Goal: Task Accomplishment & Management: Complete application form

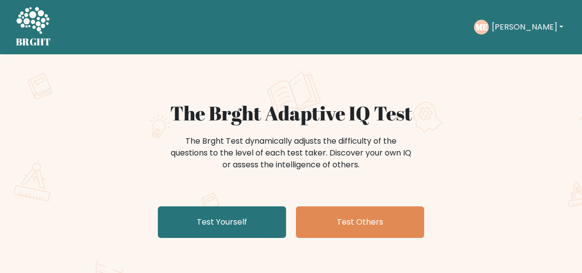
click at [191, 228] on link "Test Yourself" at bounding box center [222, 222] width 128 height 32
click at [387, 220] on link "Test Others" at bounding box center [360, 222] width 128 height 32
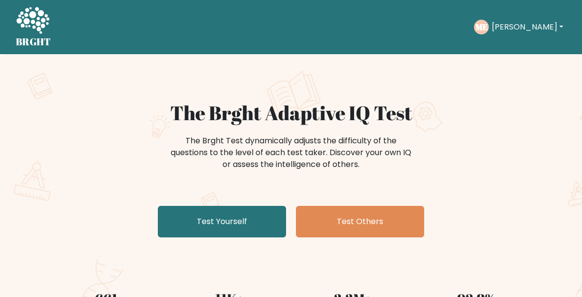
click at [252, 214] on link "Test Yourself" at bounding box center [222, 222] width 128 height 32
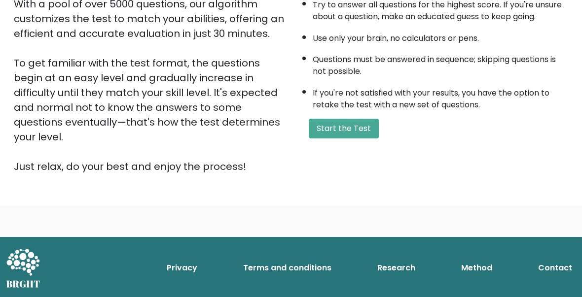
scroll to position [183, 0]
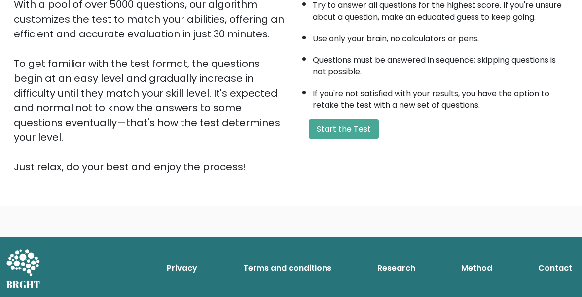
click at [359, 139] on button "Start the Test" at bounding box center [344, 129] width 70 height 20
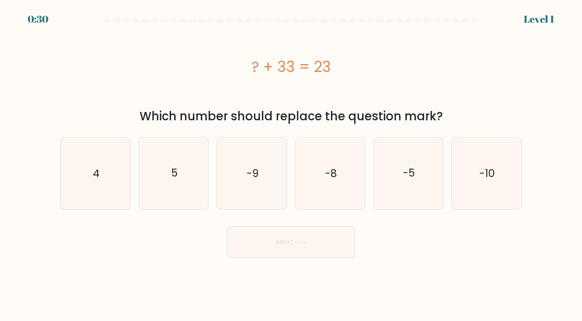
click at [486, 185] on icon "-10" at bounding box center [487, 174] width 70 height 70
click at [291, 163] on input "f. -10" at bounding box center [291, 162] width 0 height 2
radio input "true"
click at [334, 236] on button "Next" at bounding box center [291, 242] width 128 height 32
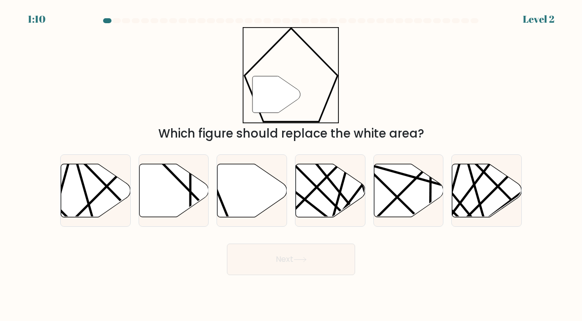
click at [247, 186] on icon at bounding box center [252, 190] width 70 height 53
click at [291, 163] on input "c." at bounding box center [291, 162] width 0 height 2
radio input "true"
click at [311, 255] on button "Next" at bounding box center [291, 260] width 128 height 32
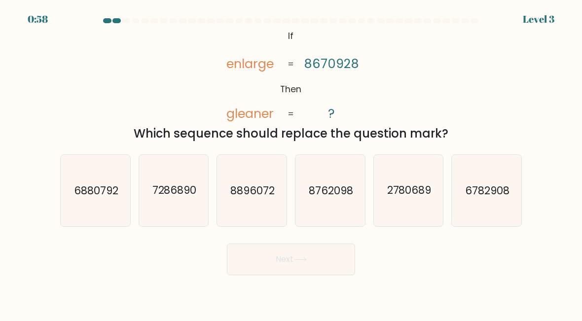
click at [420, 208] on icon "2780689" at bounding box center [409, 191] width 70 height 70
click at [291, 163] on input "e. 2780689" at bounding box center [291, 162] width 0 height 2
radio input "true"
click at [323, 262] on button "Next" at bounding box center [291, 260] width 128 height 32
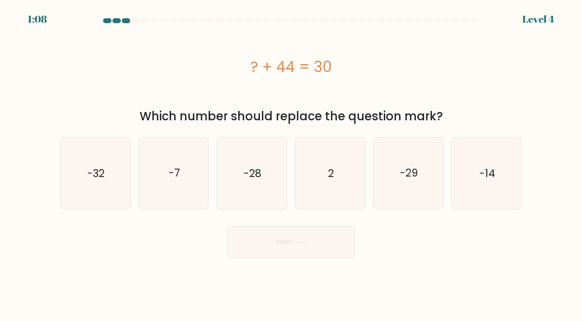
click at [476, 159] on icon "-14" at bounding box center [487, 174] width 70 height 70
click at [291, 161] on input "f. -14" at bounding box center [291, 162] width 0 height 2
radio input "true"
click at [327, 239] on button "Next" at bounding box center [291, 242] width 128 height 32
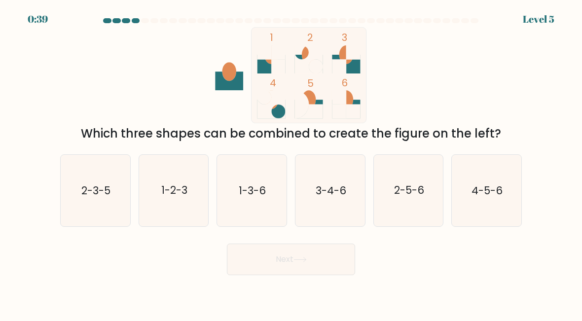
click at [256, 179] on icon "1-3-6" at bounding box center [252, 191] width 70 height 70
click at [291, 163] on input "c. 1-3-6" at bounding box center [291, 162] width 0 height 2
radio input "true"
click at [338, 259] on button "Next" at bounding box center [291, 260] width 128 height 32
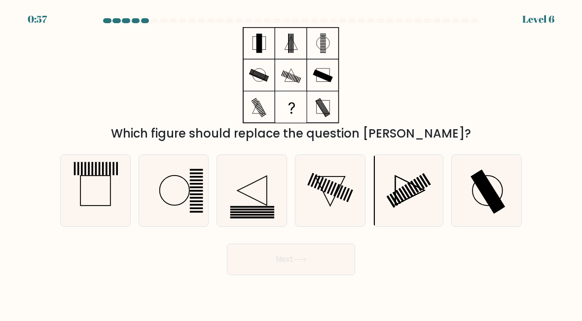
click at [495, 191] on icon at bounding box center [487, 191] width 70 height 70
click at [291, 163] on input "f." at bounding box center [291, 162] width 0 height 2
radio input "true"
click at [330, 252] on button "Next" at bounding box center [291, 260] width 128 height 32
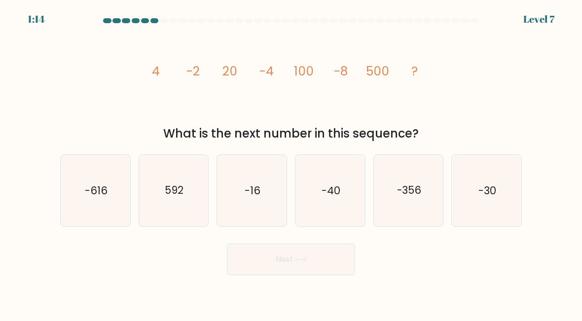
click at [265, 180] on icon "-16" at bounding box center [252, 191] width 70 height 70
click at [291, 163] on input "c. -16" at bounding box center [291, 162] width 0 height 2
radio input "true"
click at [297, 267] on button "Next" at bounding box center [291, 260] width 128 height 32
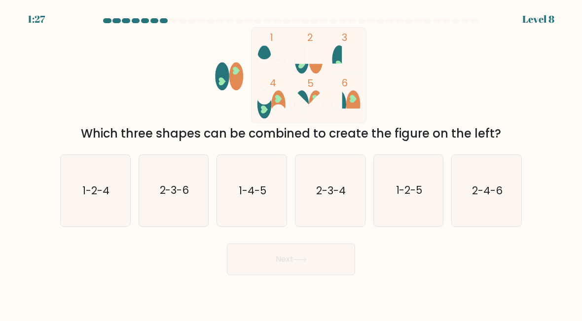
click at [170, 185] on text "2-3-6" at bounding box center [174, 190] width 30 height 14
click at [291, 163] on input "b. 2-3-6" at bounding box center [291, 162] width 0 height 2
radio input "true"
click at [318, 260] on button "Next" at bounding box center [291, 260] width 128 height 32
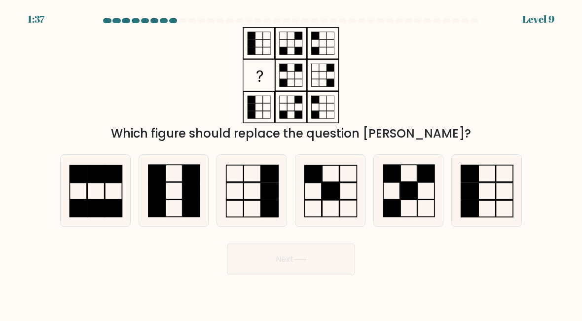
click at [245, 185] on icon at bounding box center [252, 191] width 70 height 70
click at [291, 163] on input "c." at bounding box center [291, 162] width 0 height 2
radio input "true"
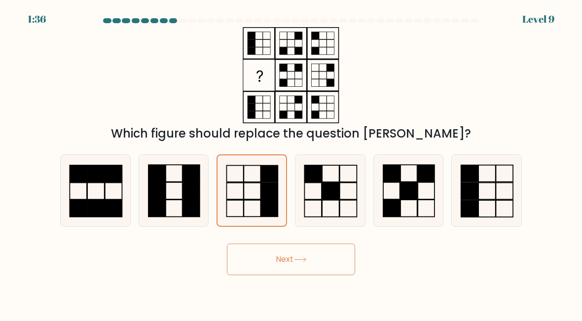
click at [329, 255] on button "Next" at bounding box center [291, 260] width 128 height 32
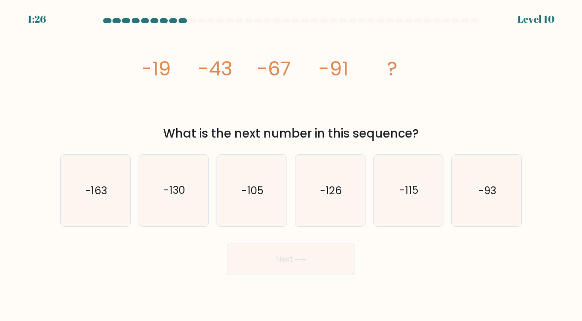
click at [328, 181] on icon "-126" at bounding box center [330, 191] width 70 height 70
click at [291, 163] on input "d. -126" at bounding box center [291, 162] width 0 height 2
radio input "true"
click at [331, 264] on button "Next" at bounding box center [291, 260] width 128 height 32
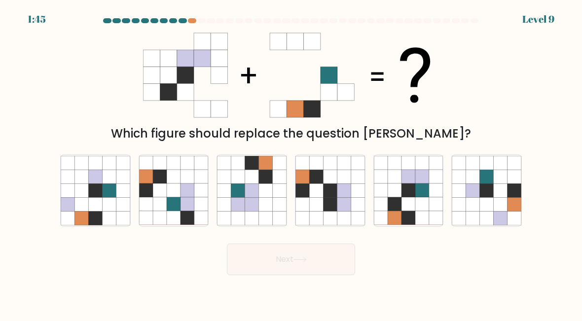
click at [401, 178] on icon at bounding box center [395, 177] width 14 height 14
click at [291, 163] on input "e." at bounding box center [291, 162] width 0 height 2
radio input "true"
click at [322, 254] on button "Next" at bounding box center [291, 260] width 128 height 32
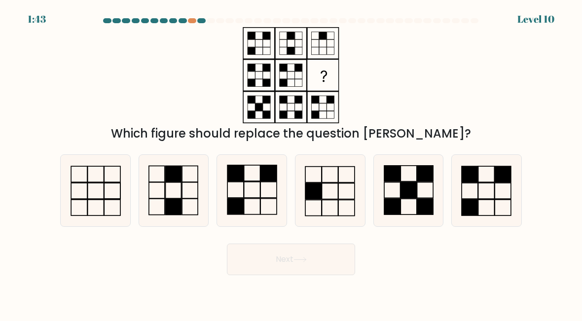
click at [170, 195] on icon at bounding box center [174, 191] width 70 height 70
click at [291, 163] on input "b." at bounding box center [291, 162] width 0 height 2
radio input "true"
click at [326, 256] on button "Next" at bounding box center [291, 260] width 128 height 32
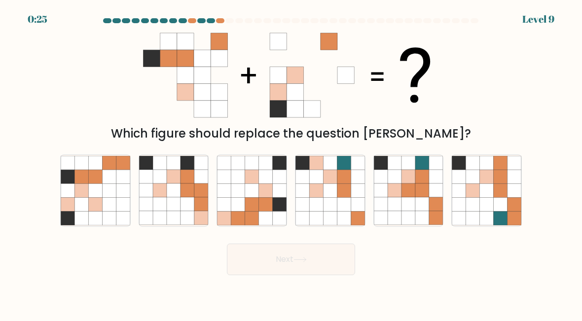
click at [62, 176] on icon at bounding box center [68, 177] width 14 height 14
click at [291, 163] on input "a." at bounding box center [291, 162] width 0 height 2
radio input "true"
click at [267, 258] on button "Next" at bounding box center [291, 260] width 128 height 32
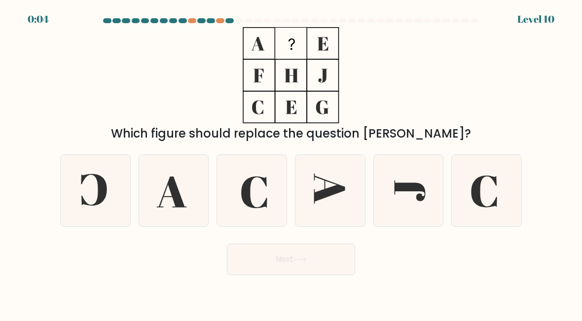
click at [260, 182] on icon at bounding box center [252, 191] width 70 height 70
click at [291, 163] on input "c." at bounding box center [291, 162] width 0 height 2
radio input "true"
click at [289, 258] on button "Next" at bounding box center [291, 260] width 128 height 32
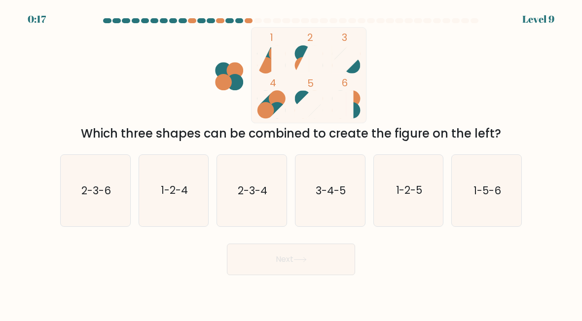
click at [331, 182] on icon "3-4-5" at bounding box center [330, 191] width 70 height 70
click at [291, 163] on input "d. 3-4-5" at bounding box center [291, 162] width 0 height 2
radio input "true"
click at [326, 263] on button "Next" at bounding box center [291, 260] width 128 height 32
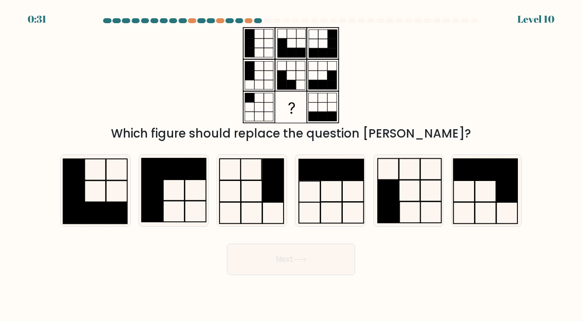
click at [421, 179] on rect at bounding box center [430, 169] width 21 height 21
click at [291, 163] on input "e." at bounding box center [291, 162] width 0 height 2
radio input "true"
click at [329, 263] on button "Next" at bounding box center [291, 260] width 128 height 32
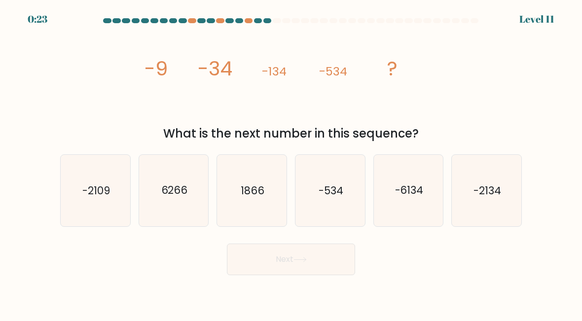
click at [262, 185] on text "1866" at bounding box center [253, 190] width 24 height 14
click at [291, 163] on input "c. [DATE]" at bounding box center [291, 162] width 0 height 2
radio input "true"
click at [319, 253] on button "Next" at bounding box center [291, 260] width 128 height 32
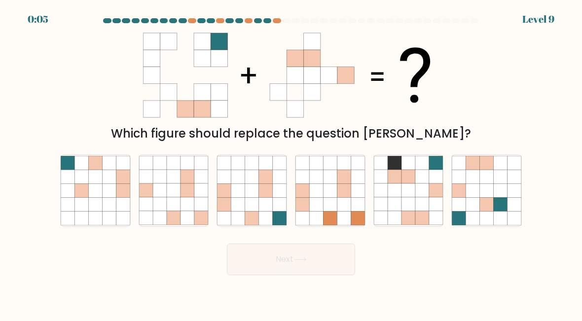
click at [265, 193] on icon at bounding box center [266, 191] width 14 height 14
click at [291, 163] on input "c." at bounding box center [291, 162] width 0 height 2
radio input "true"
click at [331, 251] on button "Next" at bounding box center [291, 260] width 128 height 32
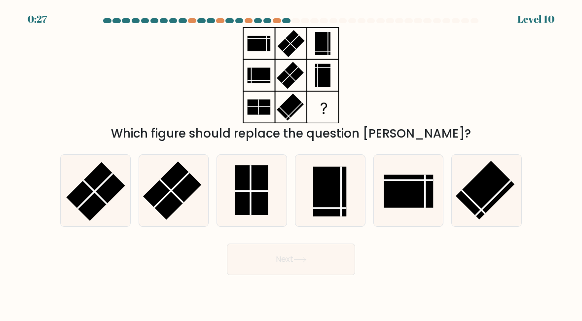
click at [261, 188] on rect at bounding box center [251, 190] width 33 height 50
click at [291, 163] on input "c." at bounding box center [291, 162] width 0 height 2
radio input "true"
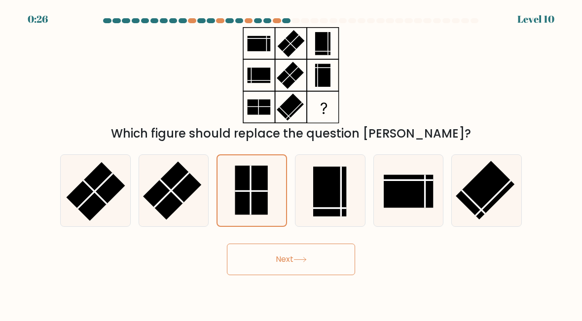
click at [304, 260] on icon at bounding box center [299, 259] width 13 height 5
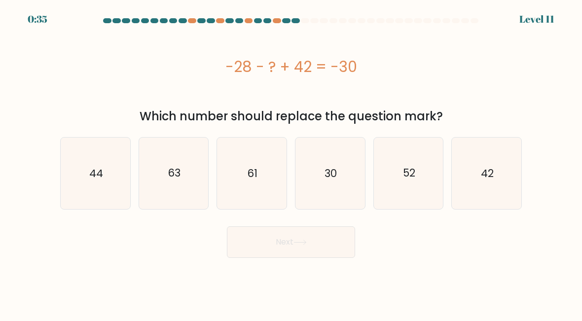
click at [101, 168] on text "44" at bounding box center [96, 173] width 14 height 14
click at [291, 163] on input "a. 44" at bounding box center [291, 162] width 0 height 2
radio input "true"
click at [286, 245] on button "Next" at bounding box center [291, 242] width 128 height 32
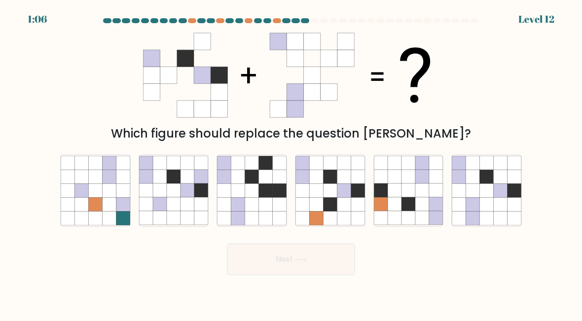
click at [517, 180] on icon at bounding box center [514, 177] width 14 height 14
click at [291, 163] on input "f." at bounding box center [291, 162] width 0 height 2
radio input "true"
click at [334, 264] on button "Next" at bounding box center [291, 260] width 128 height 32
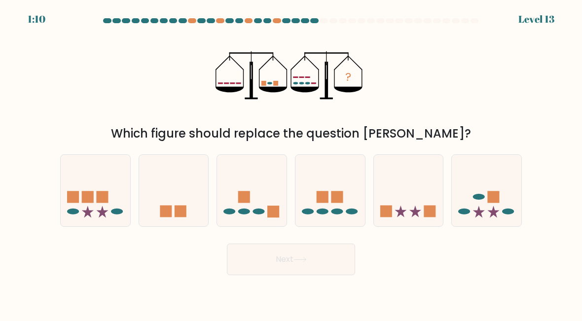
click at [253, 195] on icon at bounding box center [252, 191] width 70 height 58
click at [291, 163] on input "c." at bounding box center [291, 162] width 0 height 2
radio input "true"
click at [328, 249] on button "Next" at bounding box center [291, 260] width 128 height 32
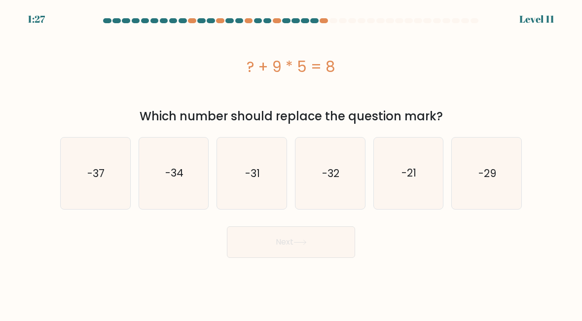
click at [67, 178] on icon "-37" at bounding box center [96, 174] width 70 height 70
click at [291, 163] on input "a. -37" at bounding box center [291, 162] width 0 height 2
radio input "true"
click at [311, 242] on button "Next" at bounding box center [291, 242] width 128 height 32
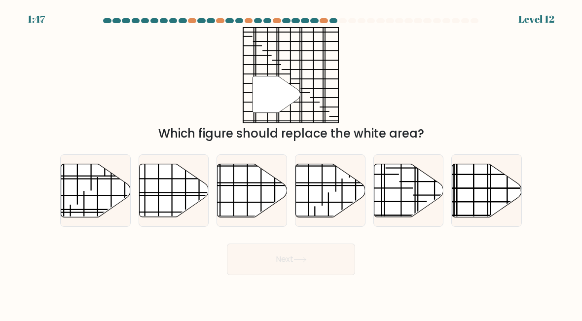
click at [488, 193] on line at bounding box center [488, 162] width 0 height 139
click at [291, 163] on input "f." at bounding box center [291, 162] width 0 height 2
radio input "true"
click at [325, 260] on button "Next" at bounding box center [291, 260] width 128 height 32
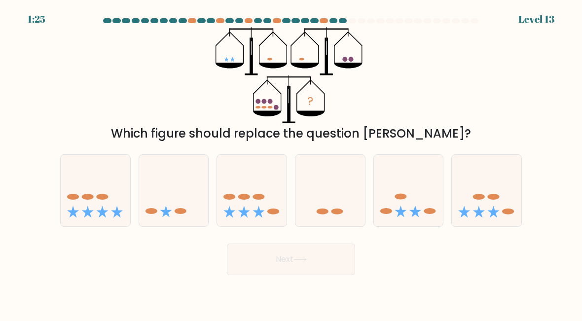
click at [99, 190] on icon at bounding box center [96, 191] width 70 height 58
click at [291, 163] on input "a." at bounding box center [291, 162] width 0 height 2
radio input "true"
click at [316, 257] on button "Next" at bounding box center [291, 260] width 128 height 32
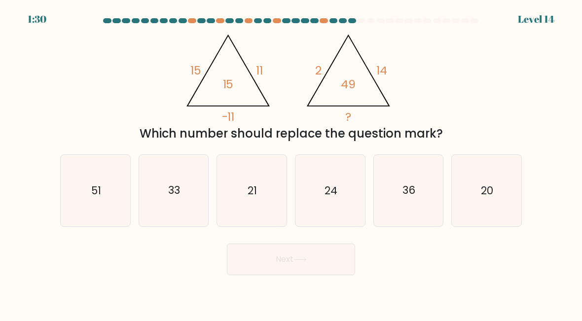
click at [200, 191] on icon "33" at bounding box center [174, 191] width 70 height 70
click at [291, 163] on input "b. 33" at bounding box center [291, 162] width 0 height 2
radio input "true"
click at [328, 269] on button "Next" at bounding box center [291, 260] width 128 height 32
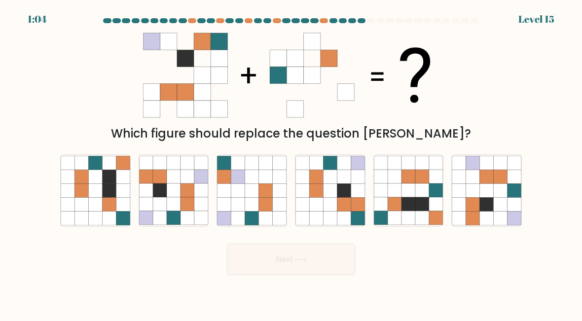
click at [341, 181] on icon at bounding box center [344, 177] width 14 height 14
click at [291, 163] on input "d." at bounding box center [291, 162] width 0 height 2
radio input "true"
click at [333, 250] on button "Next" at bounding box center [291, 260] width 128 height 32
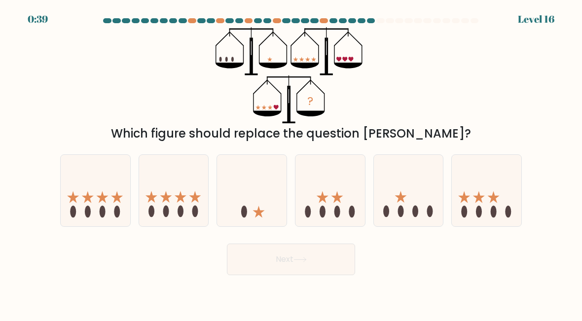
click at [414, 184] on icon at bounding box center [409, 191] width 70 height 58
click at [291, 163] on input "e." at bounding box center [291, 162] width 0 height 2
radio input "true"
click at [325, 261] on button "Next" at bounding box center [291, 260] width 128 height 32
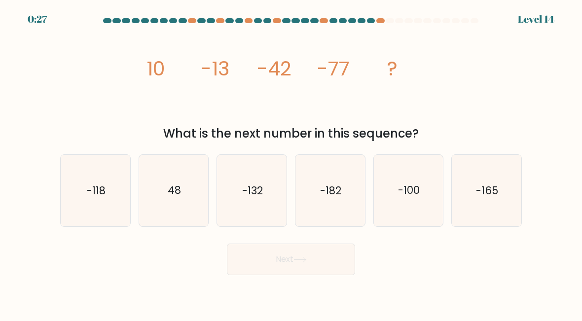
click at [110, 172] on icon "-118" at bounding box center [96, 191] width 70 height 70
click at [291, 163] on input "a. -118" at bounding box center [291, 162] width 0 height 2
radio input "true"
click at [318, 257] on button "Next" at bounding box center [291, 260] width 128 height 32
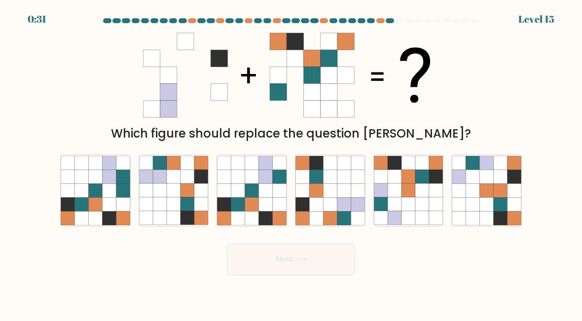
click at [246, 205] on icon at bounding box center [252, 205] width 14 height 14
click at [291, 163] on input "c." at bounding box center [291, 162] width 0 height 2
radio input "true"
click at [302, 254] on button "Next" at bounding box center [291, 260] width 128 height 32
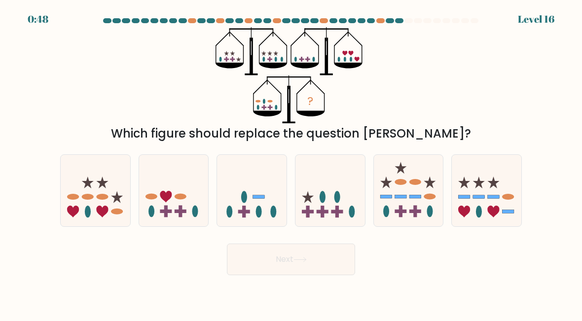
click at [177, 197] on ellipse at bounding box center [181, 197] width 12 height 6
click at [291, 163] on input "b." at bounding box center [291, 162] width 0 height 2
radio input "true"
click at [278, 258] on button "Next" at bounding box center [291, 260] width 128 height 32
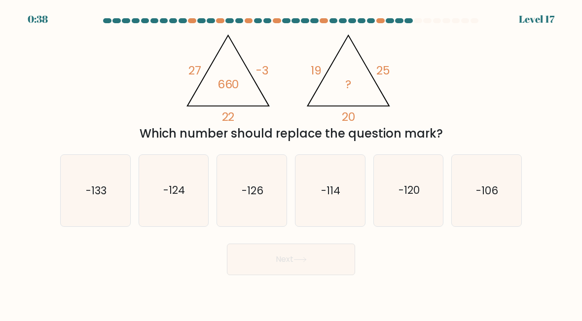
click at [262, 205] on icon "-126" at bounding box center [252, 191] width 70 height 70
click at [291, 163] on input "c. -126" at bounding box center [291, 162] width 0 height 2
radio input "true"
click at [313, 274] on button "Next" at bounding box center [291, 260] width 128 height 32
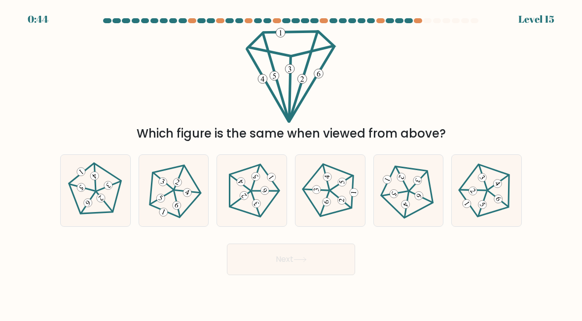
click at [94, 200] on icon at bounding box center [95, 190] width 57 height 57
click at [291, 163] on input "a." at bounding box center [291, 162] width 0 height 2
radio input "true"
click at [325, 261] on button "Next" at bounding box center [291, 260] width 128 height 32
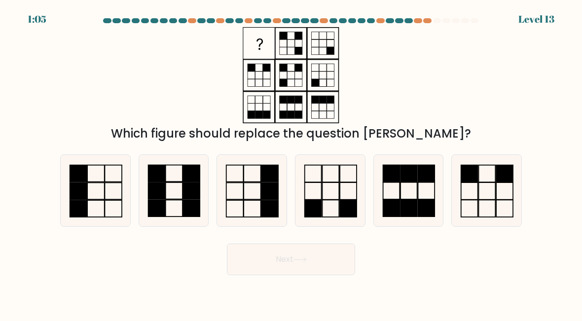
click at [325, 189] on icon at bounding box center [330, 191] width 70 height 70
click at [291, 163] on input "d." at bounding box center [291, 162] width 0 height 2
radio input "true"
click at [322, 263] on button "Next" at bounding box center [291, 260] width 128 height 32
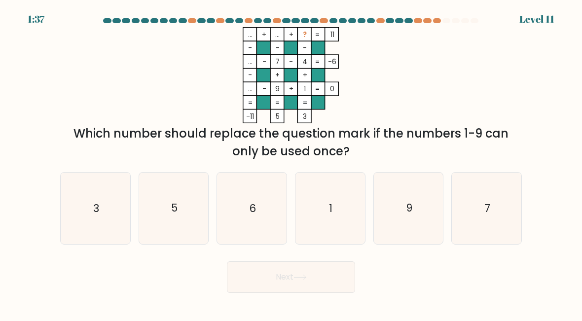
click at [248, 213] on icon "6" at bounding box center [252, 209] width 70 height 70
click at [291, 163] on input "c. 6" at bounding box center [291, 162] width 0 height 2
radio input "true"
click at [286, 269] on button "Next" at bounding box center [291, 277] width 128 height 32
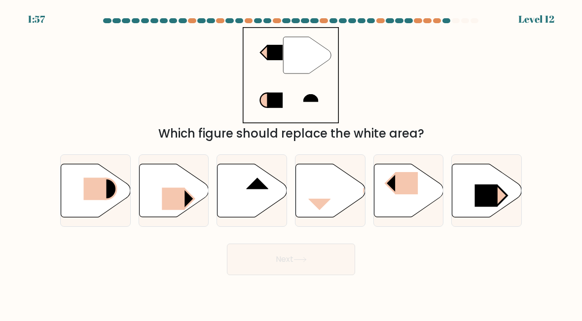
click at [272, 200] on icon at bounding box center [252, 190] width 70 height 53
click at [291, 163] on input "c." at bounding box center [291, 162] width 0 height 2
radio input "true"
click at [307, 258] on icon at bounding box center [299, 259] width 13 height 5
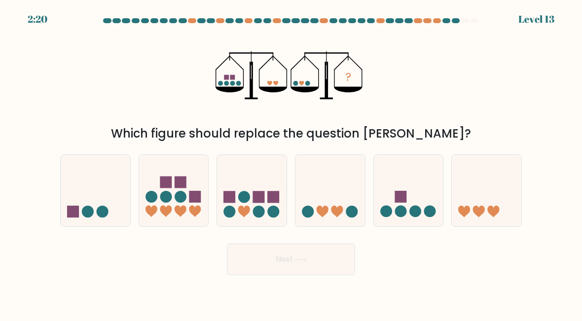
click at [96, 184] on icon at bounding box center [96, 191] width 70 height 58
click at [291, 163] on input "a." at bounding box center [291, 162] width 0 height 2
radio input "true"
click at [294, 257] on button "Next" at bounding box center [291, 260] width 128 height 32
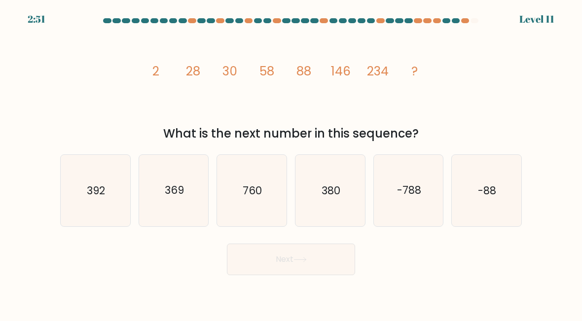
click at [96, 169] on icon "392" at bounding box center [96, 191] width 70 height 70
click at [291, 163] on input "a. 392" at bounding box center [291, 162] width 0 height 2
radio input "true"
click at [331, 270] on button "Next" at bounding box center [291, 260] width 128 height 32
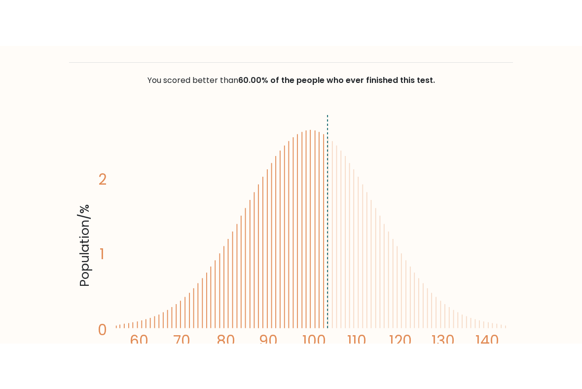
scroll to position [123, 0]
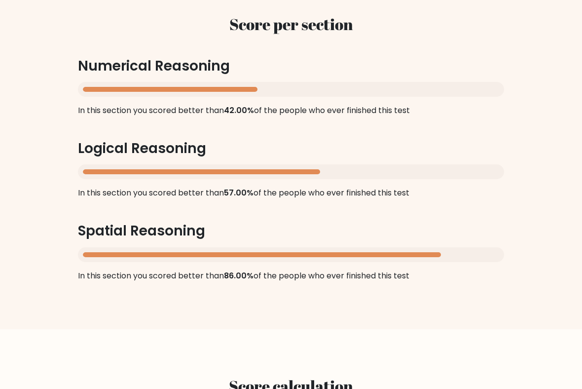
scroll to position [981, 0]
